Goal: Check status: Check status

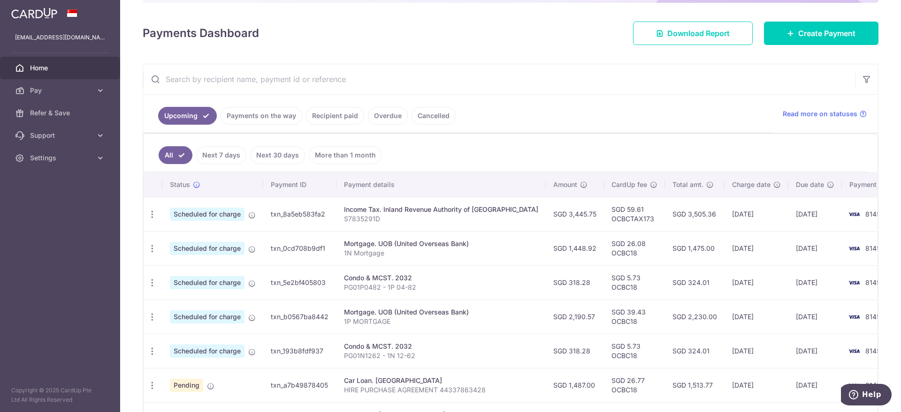
scroll to position [176, 0]
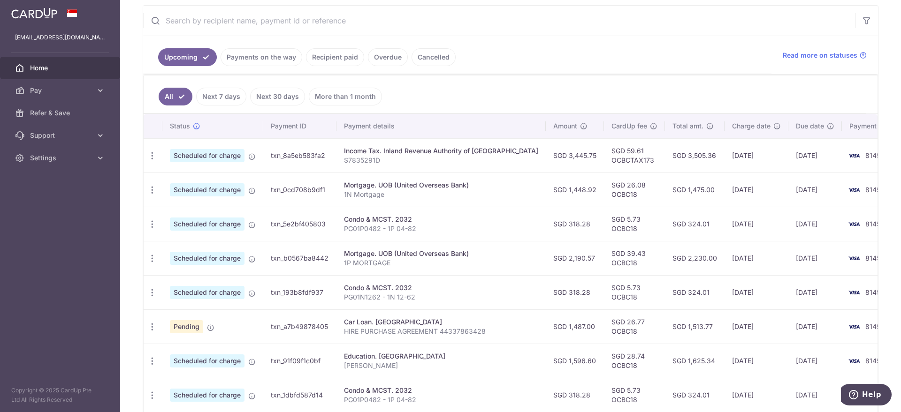
click at [326, 54] on link "Recipient paid" at bounding box center [335, 57] width 58 height 18
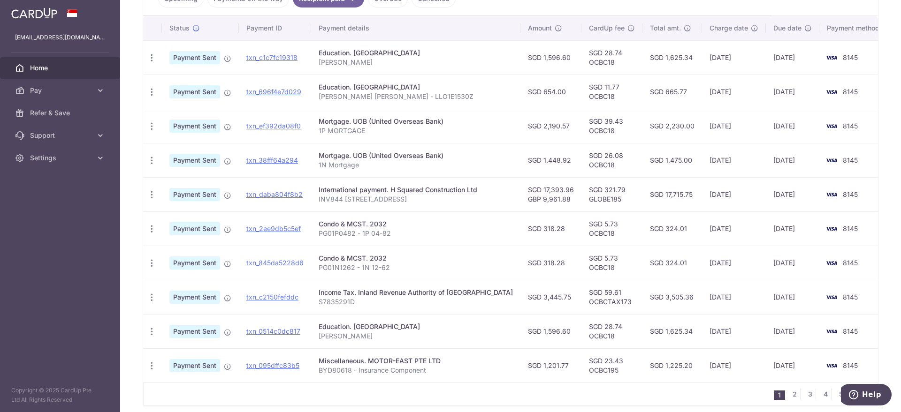
scroll to position [273, 0]
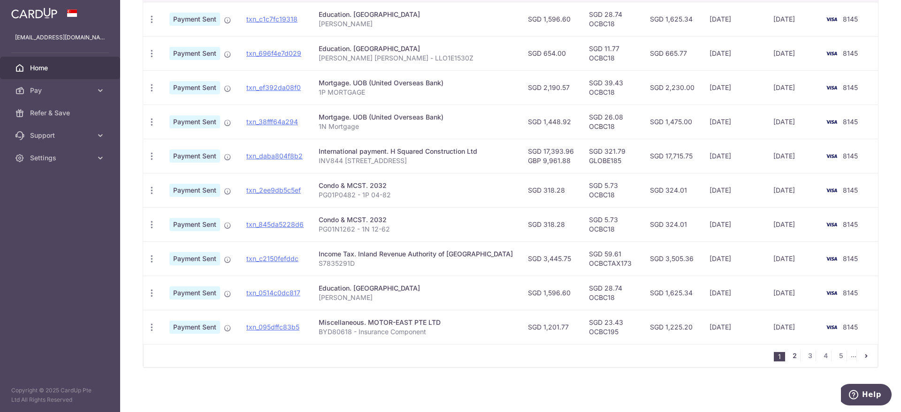
click at [791, 358] on link "2" at bounding box center [794, 356] width 11 height 11
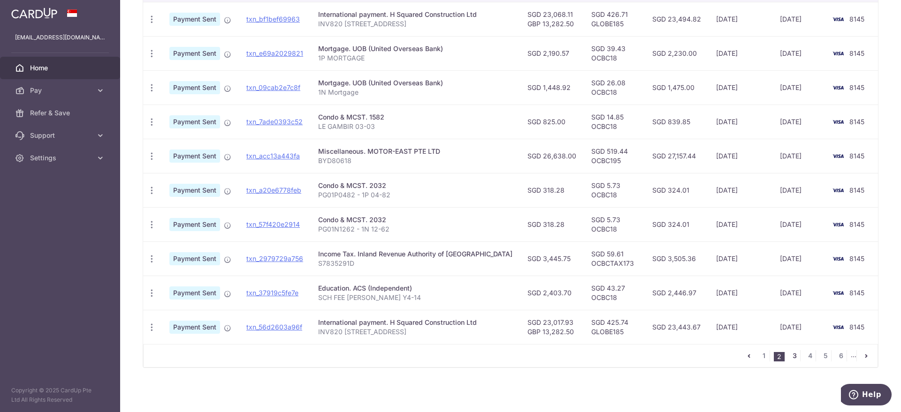
click at [791, 356] on link "3" at bounding box center [794, 356] width 11 height 11
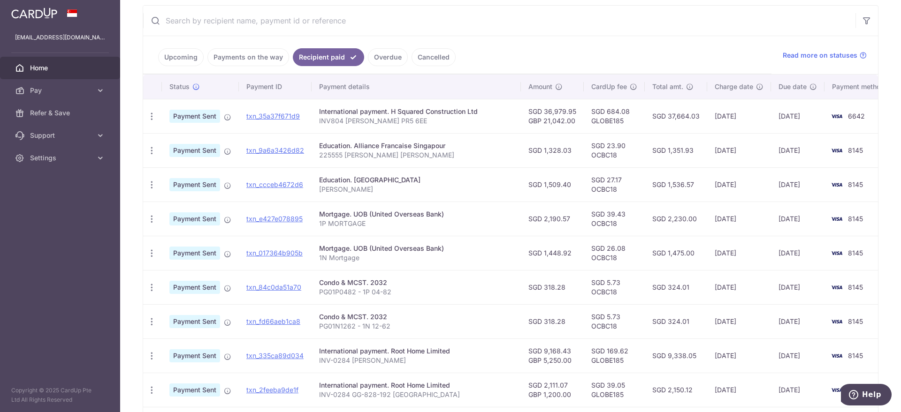
scroll to position [235, 0]
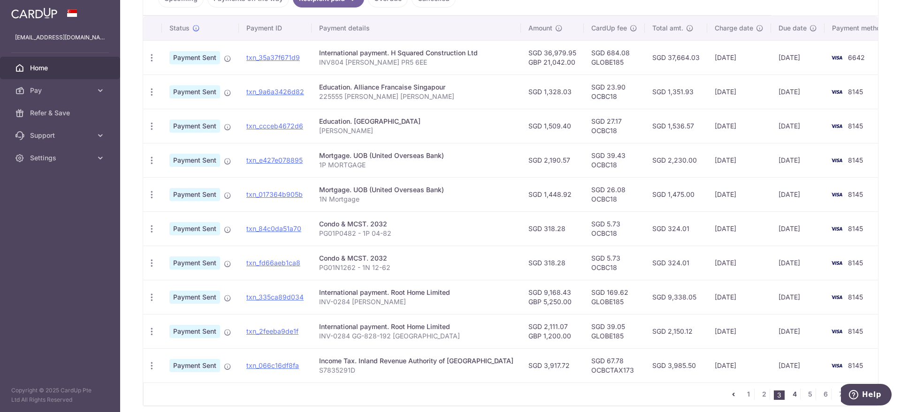
click at [789, 396] on link "4" at bounding box center [794, 394] width 11 height 11
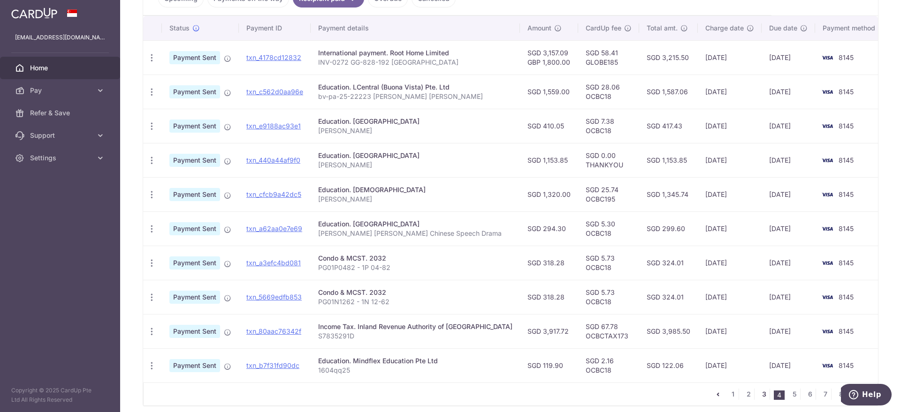
click at [758, 390] on link "3" at bounding box center [763, 394] width 11 height 11
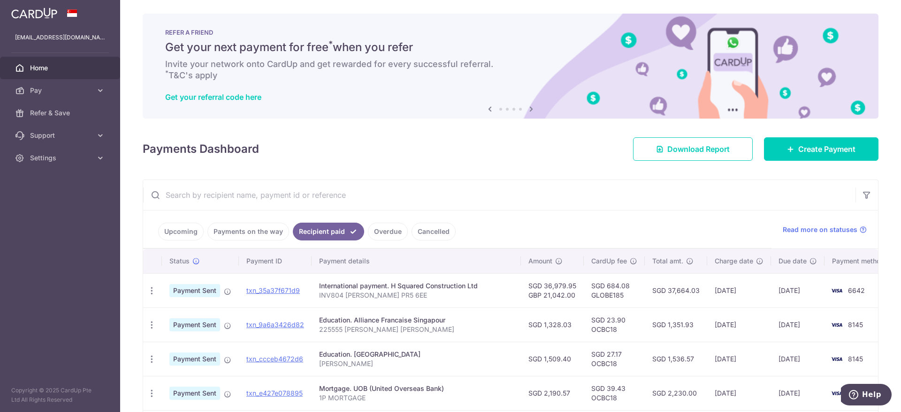
scroll to position [0, 0]
